Goal: Transaction & Acquisition: Purchase product/service

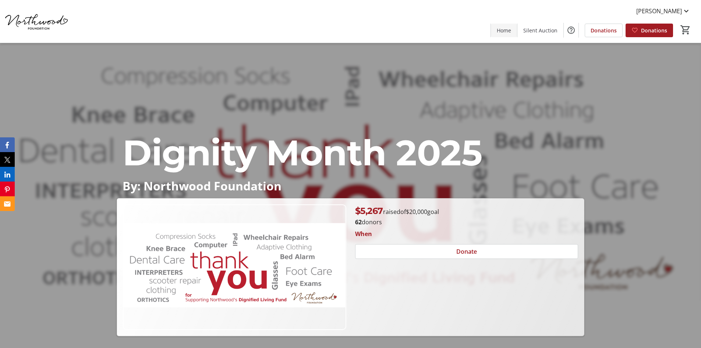
click at [508, 31] on span "Home" at bounding box center [504, 30] width 14 height 8
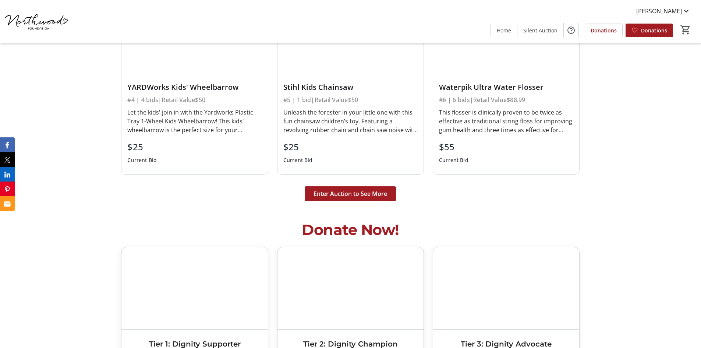
scroll to position [1987, 0]
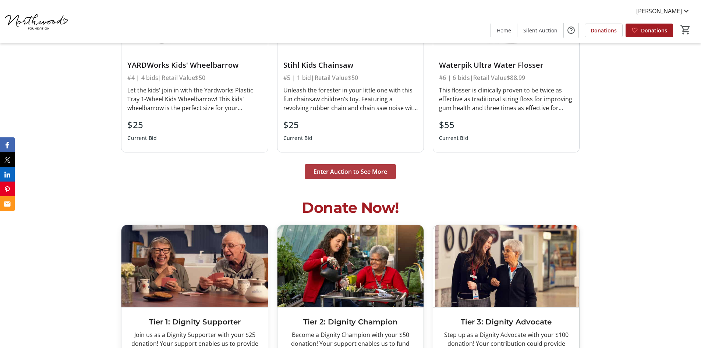
click at [339, 174] on span "Enter Auction to See More" at bounding box center [350, 171] width 74 height 9
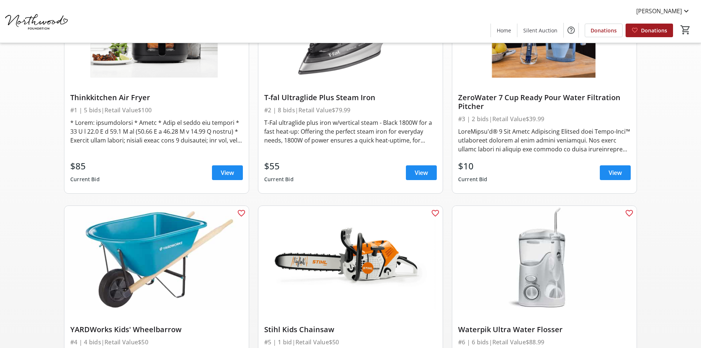
scroll to position [147, 0]
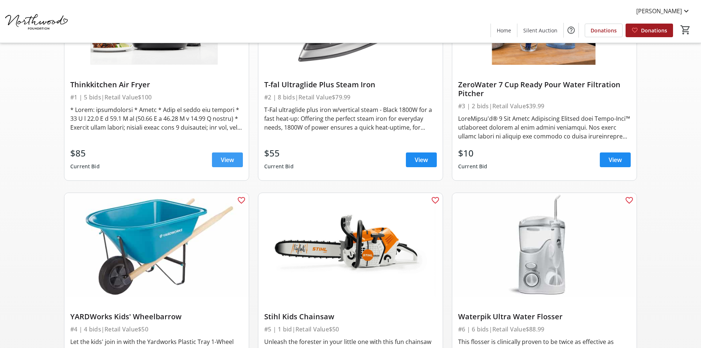
click at [223, 157] on span "View" at bounding box center [227, 159] width 13 height 9
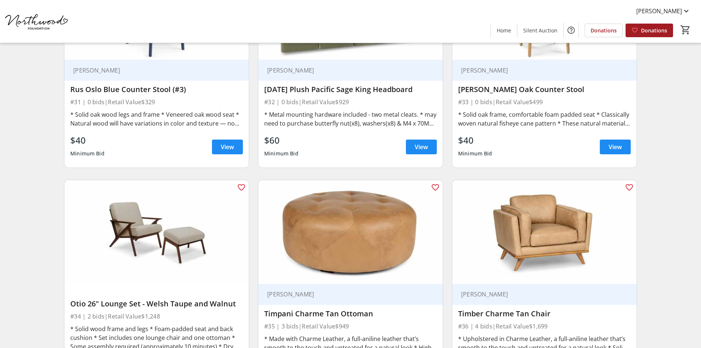
scroll to position [2465, 0]
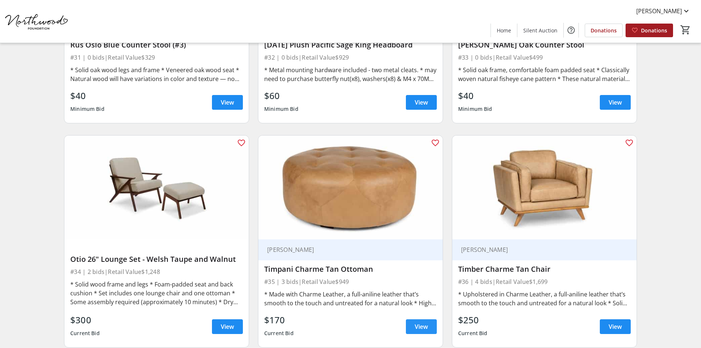
click at [423, 322] on span "View" at bounding box center [421, 326] width 13 height 9
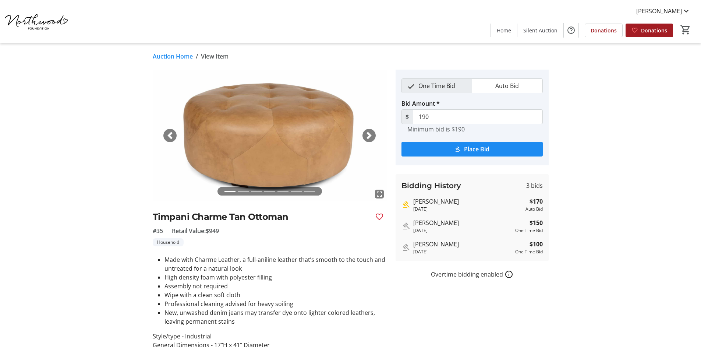
click at [367, 135] on span "button" at bounding box center [368, 135] width 7 height 7
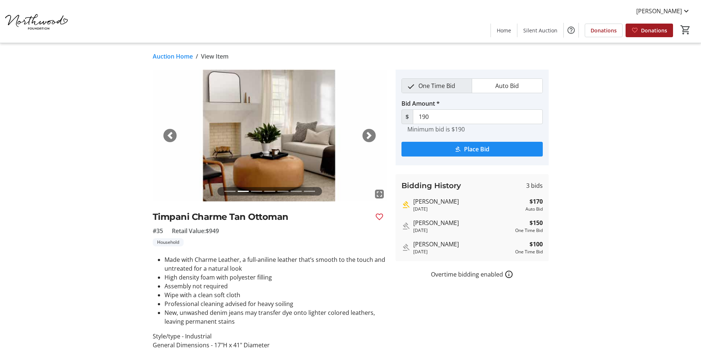
click at [372, 135] on span "button" at bounding box center [368, 135] width 7 height 7
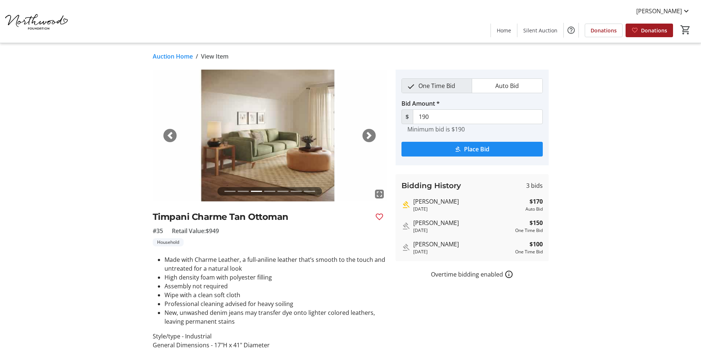
click at [369, 135] on span "button" at bounding box center [368, 135] width 7 height 7
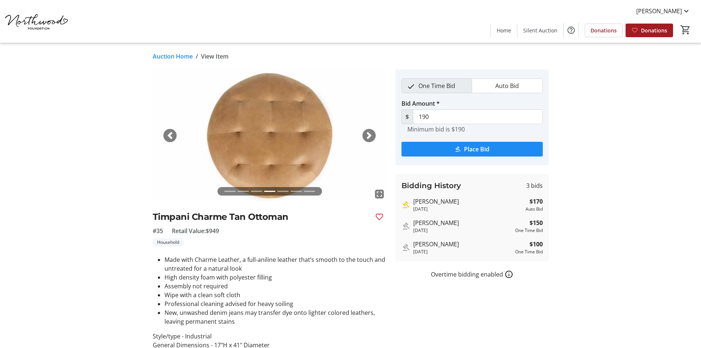
click at [369, 135] on span "button" at bounding box center [368, 135] width 7 height 7
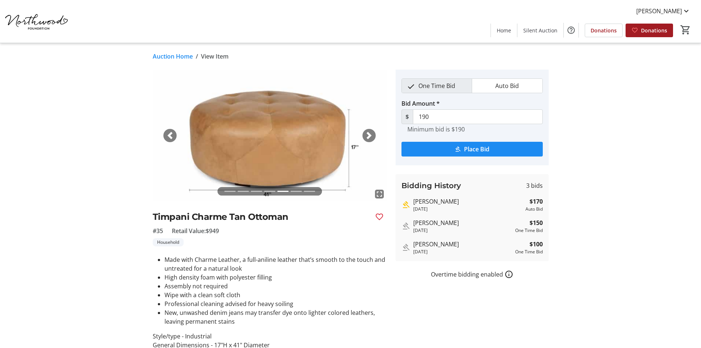
click at [368, 132] on span "button" at bounding box center [368, 135] width 7 height 7
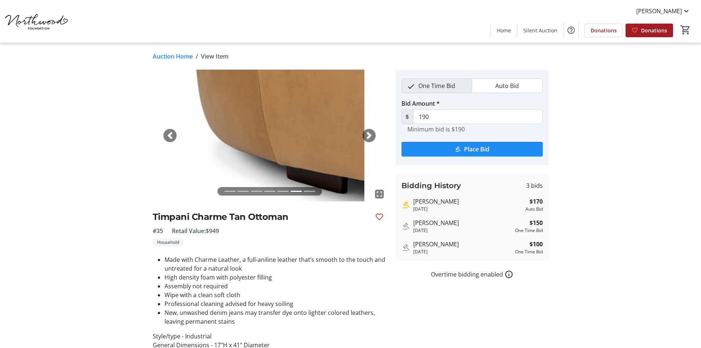
click at [368, 132] on span "button" at bounding box center [368, 135] width 7 height 7
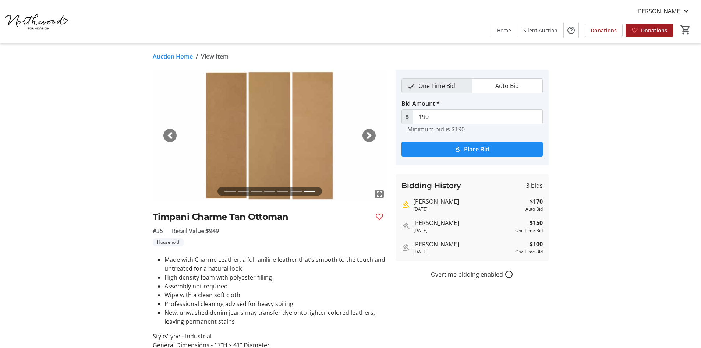
click at [414, 320] on tr-auction-item-bidding-ui "One Time Bid Auto Bid Bid Amount * $ 190 Minimum bid is $190 Place Bid Bidding …" at bounding box center [472, 246] width 162 height 352
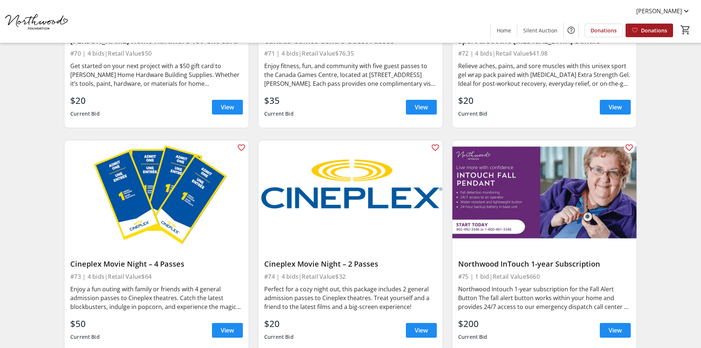
scroll to position [5388, 0]
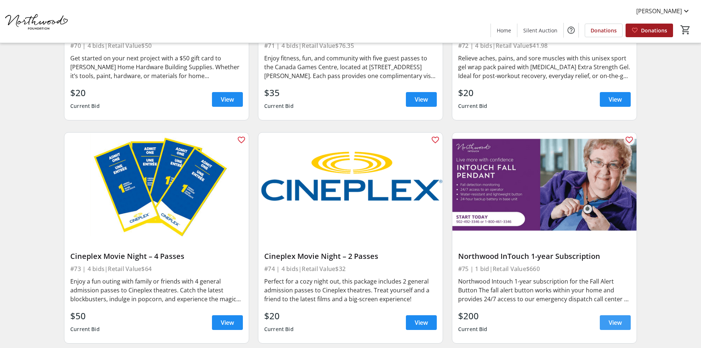
click at [619, 318] on span "View" at bounding box center [615, 322] width 13 height 9
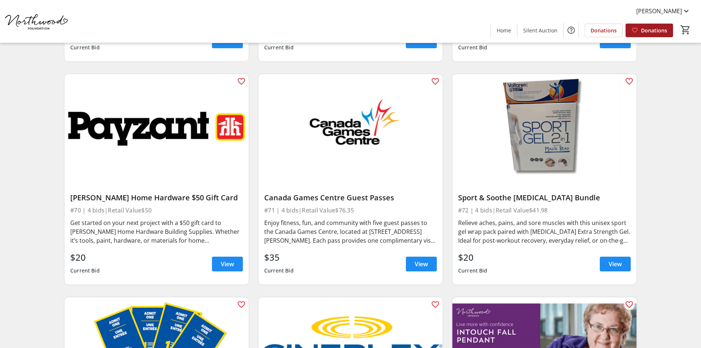
scroll to position [5204, 0]
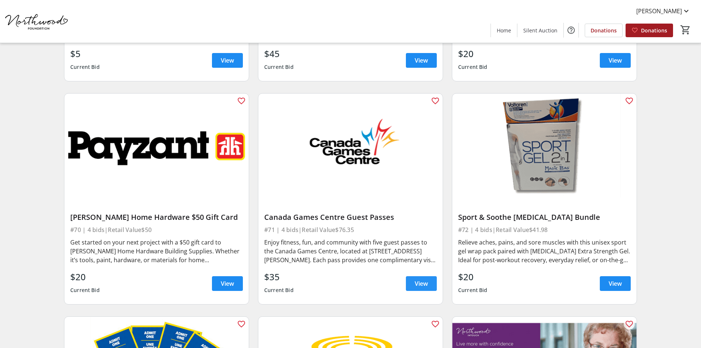
click at [425, 279] on span "View" at bounding box center [421, 283] width 13 height 9
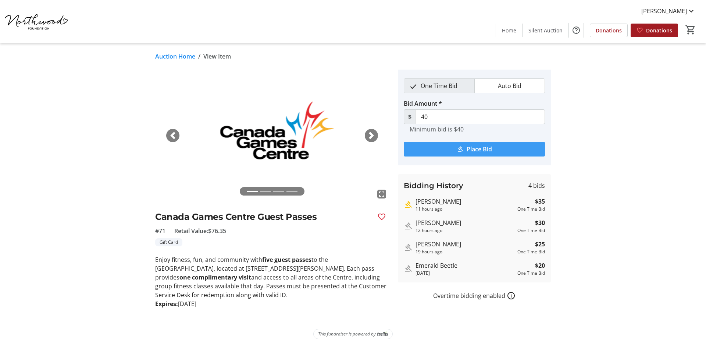
click at [471, 148] on span "Place Bid" at bounding box center [479, 149] width 25 height 9
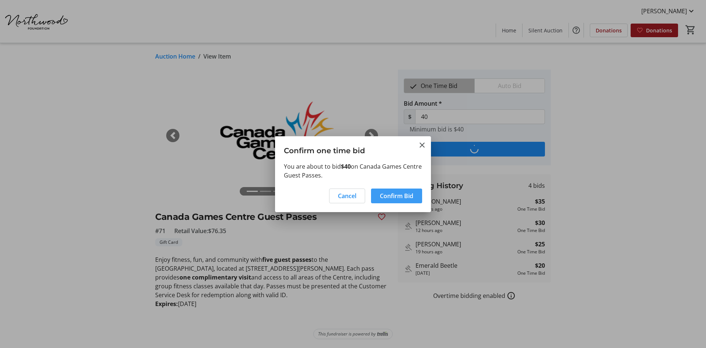
click at [392, 194] on span "Confirm Bid" at bounding box center [396, 195] width 33 height 9
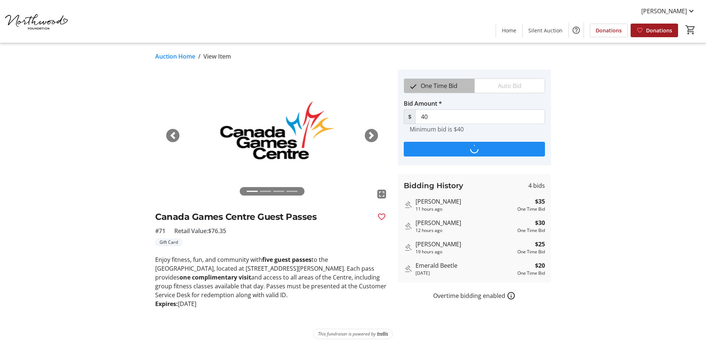
type input "45"
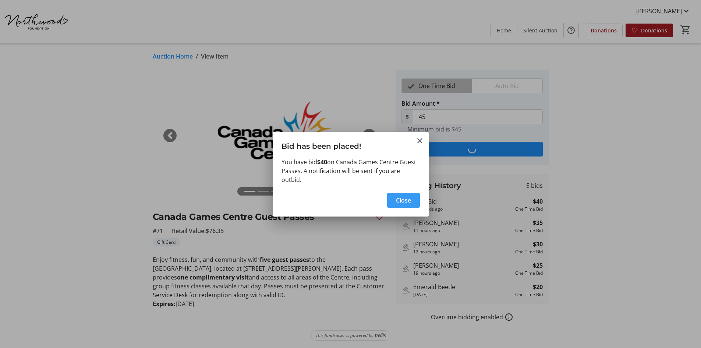
click at [400, 201] on span "Close" at bounding box center [403, 200] width 15 height 9
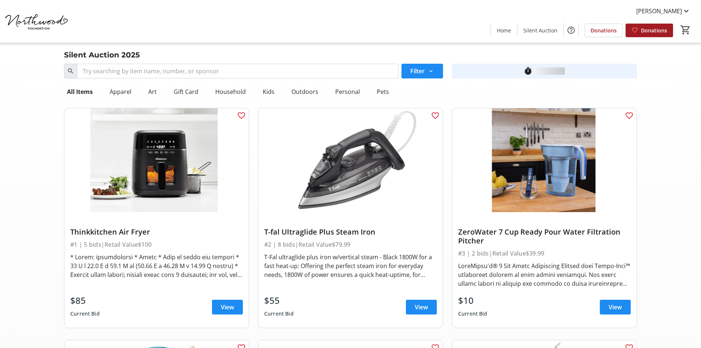
scroll to position [5204, 0]
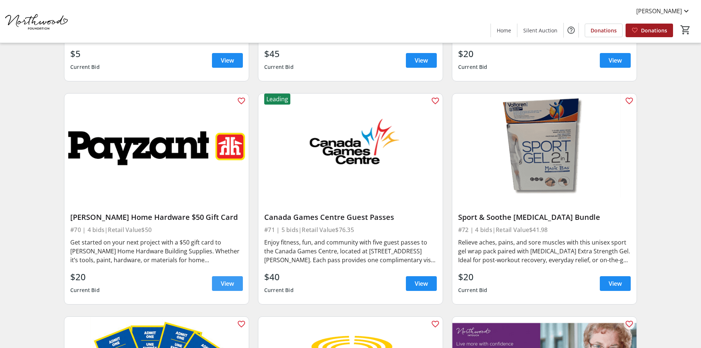
click at [224, 279] on span "View" at bounding box center [227, 283] width 13 height 9
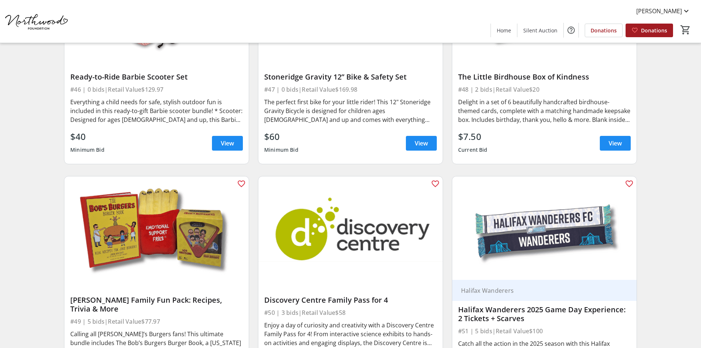
scroll to position [3475, 0]
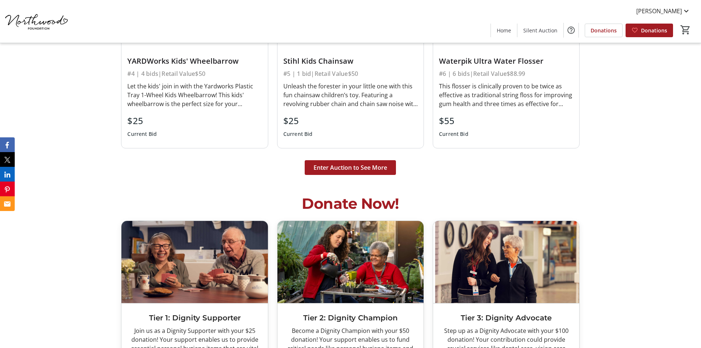
scroll to position [1987, 0]
